Goal: Task Accomplishment & Management: Use online tool/utility

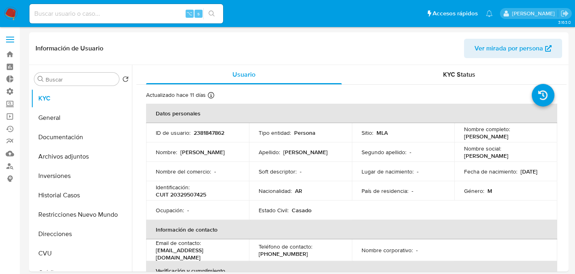
select select "10"
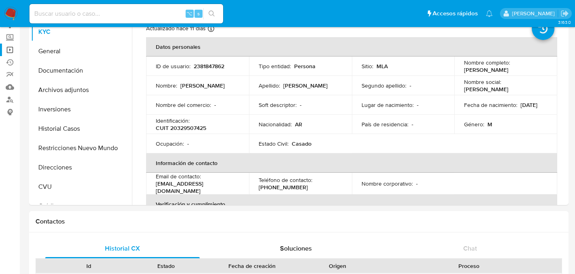
click at [9, 51] on link "Operaciones masivas" at bounding box center [48, 50] width 96 height 13
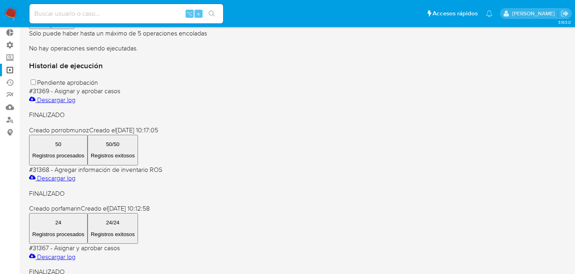
scroll to position [48, 0]
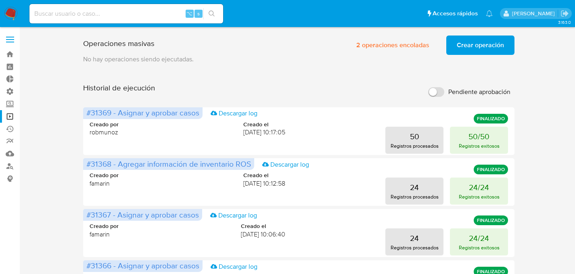
click at [481, 46] on span "Crear operación" at bounding box center [480, 45] width 47 height 18
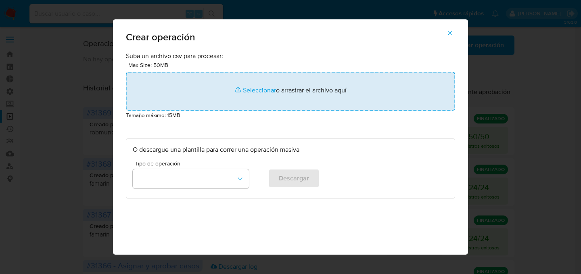
click at [283, 90] on input "file" at bounding box center [290, 91] width 329 height 39
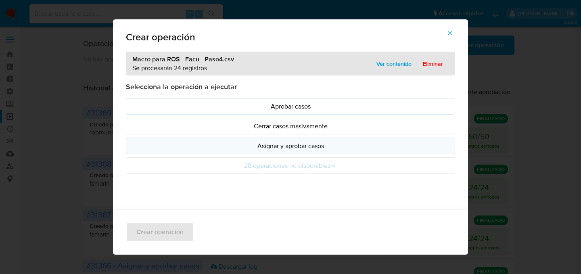
click at [262, 150] on p "Asignar y aprobar casos" at bounding box center [291, 145] width 316 height 9
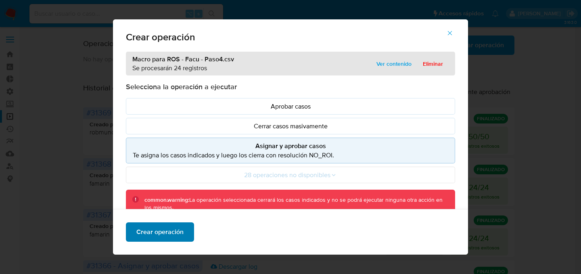
click at [180, 235] on button "Crear operación" at bounding box center [160, 231] width 68 height 19
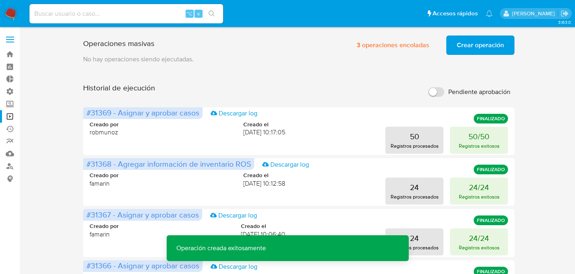
click at [9, 12] on img at bounding box center [11, 14] width 14 height 14
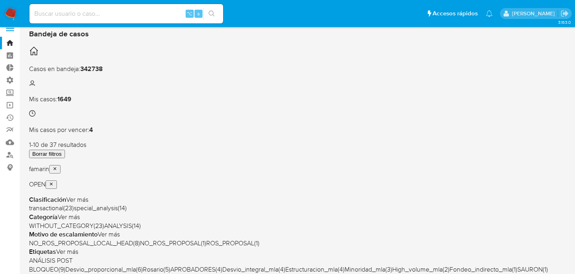
scroll to position [12, 0]
